Goal: Task Accomplishment & Management: Use online tool/utility

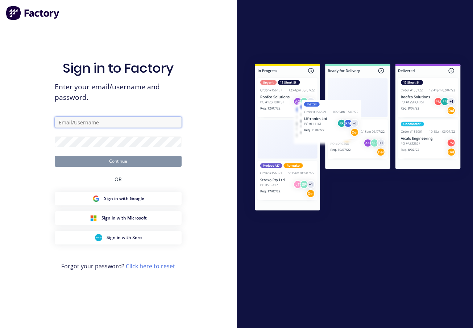
type input "[PERSON_NAME][EMAIL_ADDRESS][DOMAIN_NAME]"
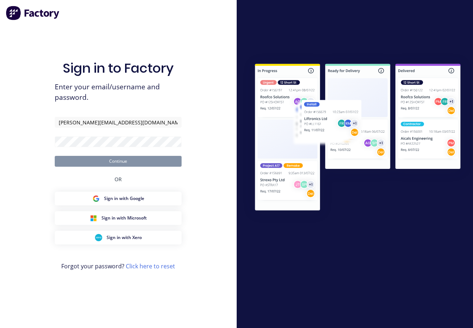
click at [110, 161] on button "Continue" at bounding box center [118, 161] width 127 height 11
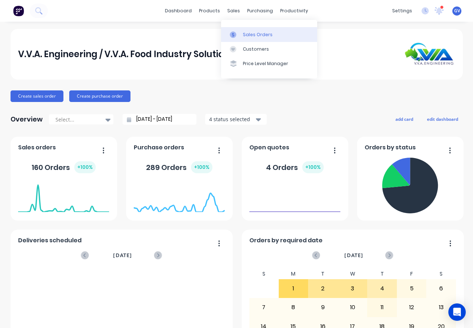
click at [248, 32] on div "Sales Orders" at bounding box center [258, 35] width 30 height 7
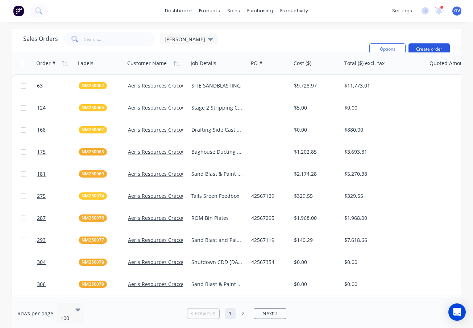
click at [429, 45] on button "Create order" at bounding box center [428, 49] width 41 height 12
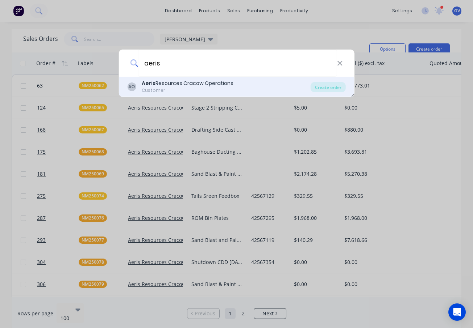
type input "aeris"
click at [174, 81] on div "Aeris Resources Cracow Operations" at bounding box center [188, 84] width 92 height 8
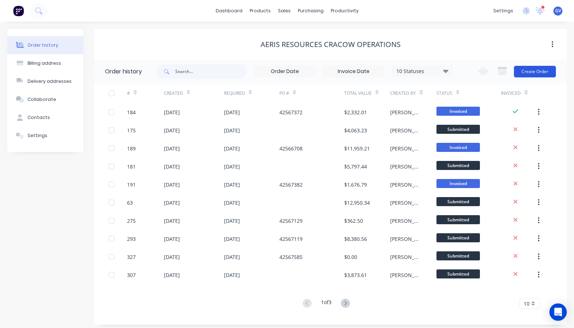
click at [472, 70] on button "Create Order" at bounding box center [535, 72] width 42 height 12
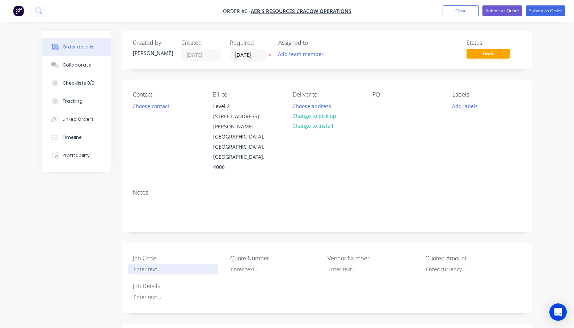
click at [128, 264] on div at bounding box center [173, 269] width 91 height 11
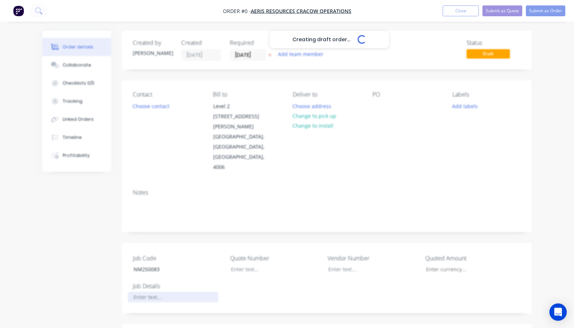
click at [121, 279] on div "Creating draft order... Loading... Order details Collaborate Checklists 0/0 Tra…" at bounding box center [287, 295] width 504 height 529
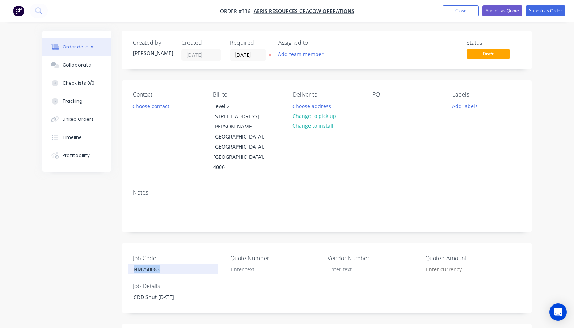
drag, startPoint x: 126, startPoint y: 248, endPoint x: 95, endPoint y: 252, distance: 31.7
click at [128, 264] on div "NM250083" at bounding box center [173, 269] width 91 height 11
copy div "NM250083"
click at [472, 105] on button "Add labels" at bounding box center [465, 106] width 33 height 10
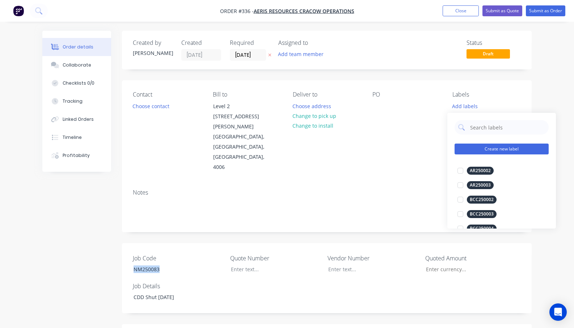
click at [472, 149] on button "Create new label" at bounding box center [502, 149] width 94 height 11
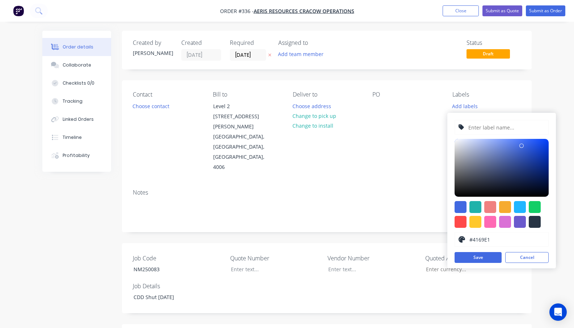
click at [472, 127] on input "text" at bounding box center [506, 128] width 77 height 14
paste input "NM250083"
type input "NM250083"
click at [472, 205] on div at bounding box center [505, 207] width 12 height 12
type input "#F6AB2F"
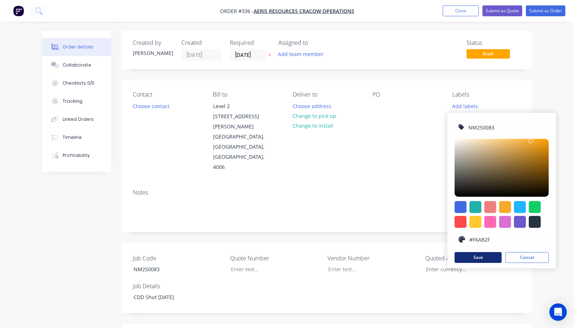
click at [472, 255] on button "Save" at bounding box center [478, 257] width 47 height 11
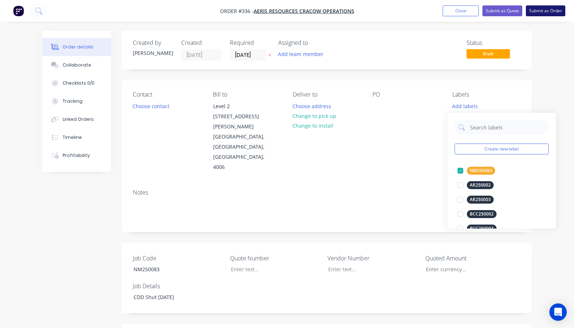
click at [472, 9] on button "Submit as Order" at bounding box center [545, 10] width 39 height 11
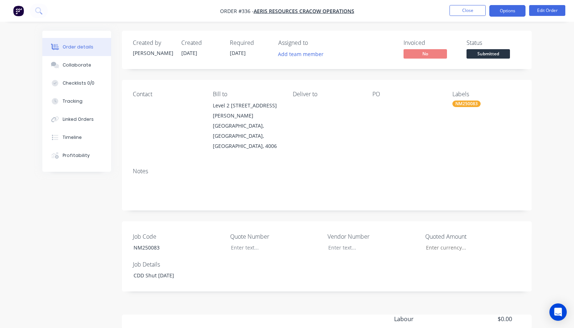
click at [472, 8] on button "Options" at bounding box center [508, 11] width 36 height 12
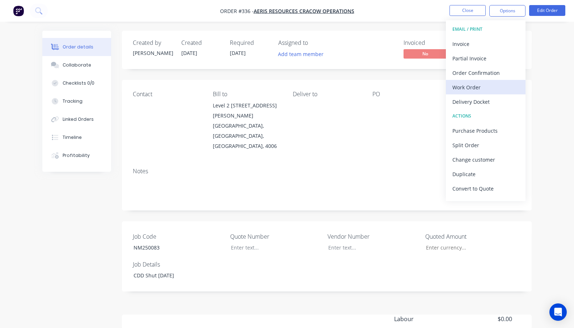
click at [470, 86] on div "Work Order" at bounding box center [486, 87] width 67 height 11
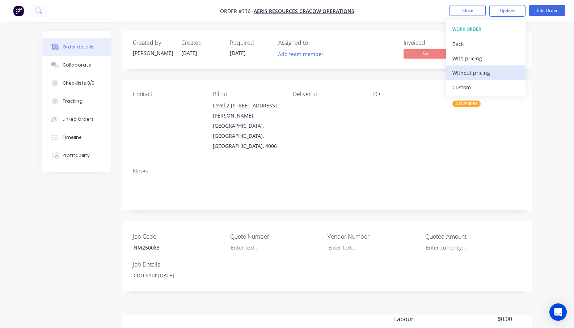
click at [472, 70] on div "Without pricing" at bounding box center [486, 73] width 67 height 11
